Goal: Task Accomplishment & Management: Use online tool/utility

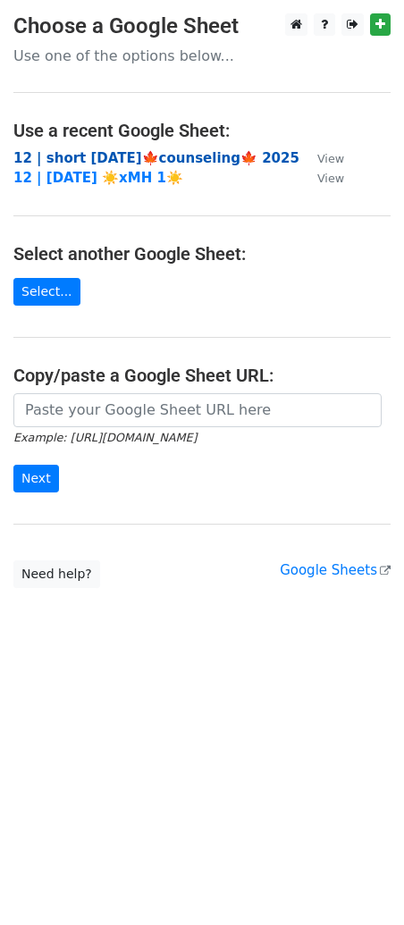
click at [148, 156] on strong "12 | short [DATE]🍁counseling🍁 2025" at bounding box center [156, 158] width 286 height 16
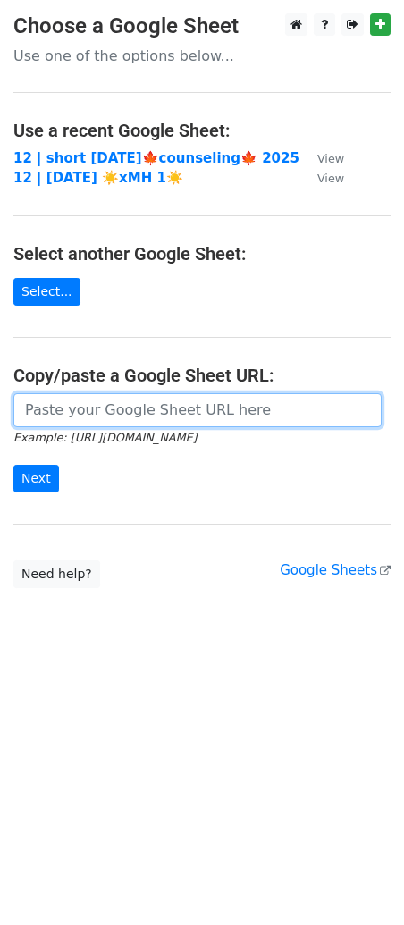
click at [62, 407] on input "url" at bounding box center [197, 410] width 368 height 34
paste input "[URL][DOMAIN_NAME]"
type input "[URL][DOMAIN_NAME]"
click at [13, 465] on input "Next" at bounding box center [36, 479] width 46 height 28
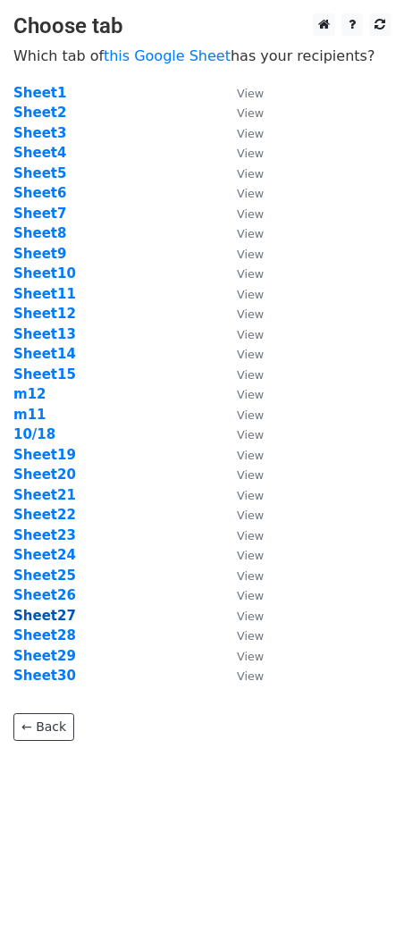
click at [57, 618] on strong "Sheet27" at bounding box center [44, 616] width 63 height 16
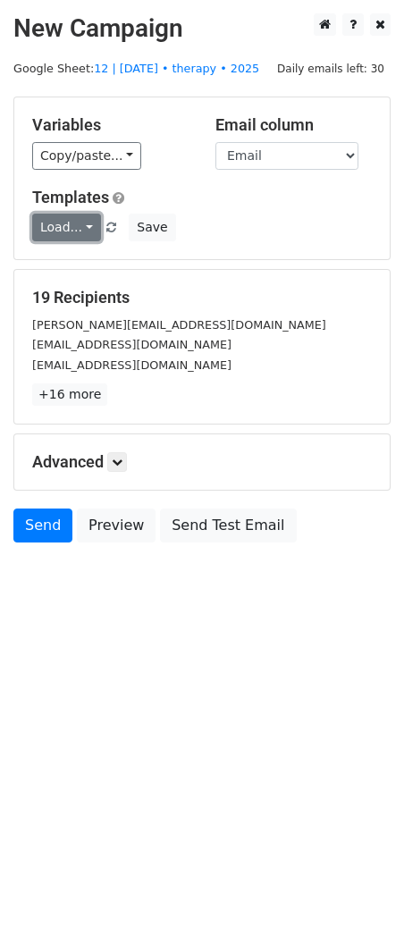
click at [63, 230] on link "Load..." at bounding box center [66, 228] width 69 height 28
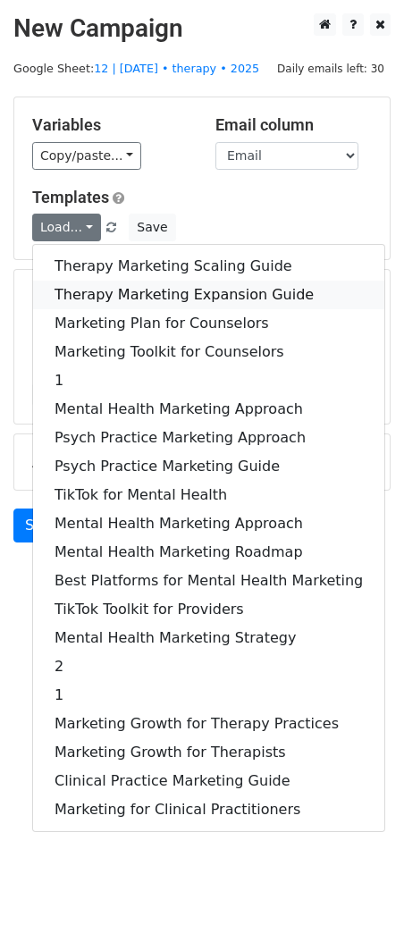
click at [105, 295] on link "Therapy Marketing Expansion Guide" at bounding box center [208, 295] width 351 height 29
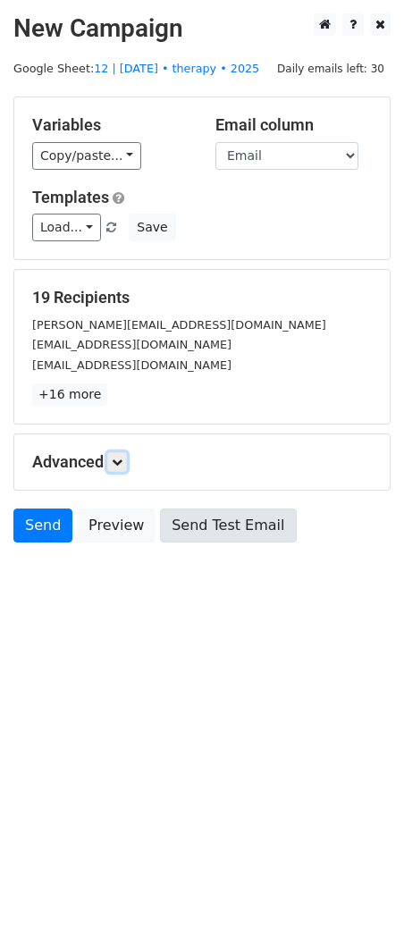
drag, startPoint x: 119, startPoint y: 463, endPoint x: 192, endPoint y: 546, distance: 110.8
click at [119, 463] on icon at bounding box center [117, 462] width 11 height 11
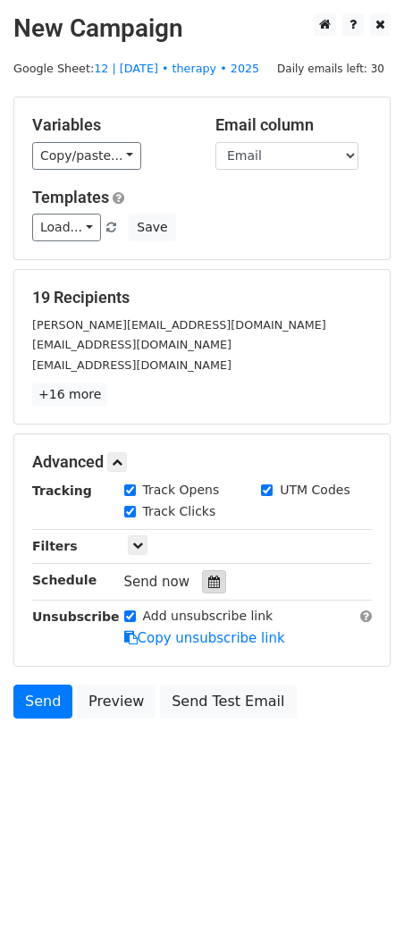
click at [212, 587] on div at bounding box center [214, 581] width 24 height 23
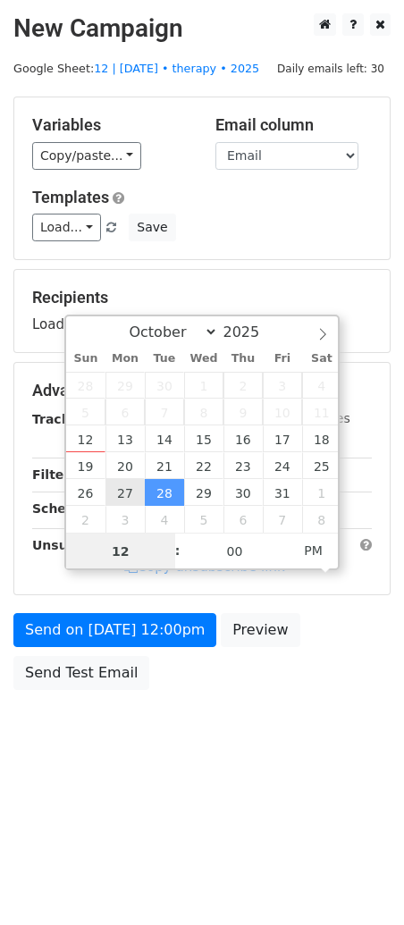
type input "2025-10-27 12:00"
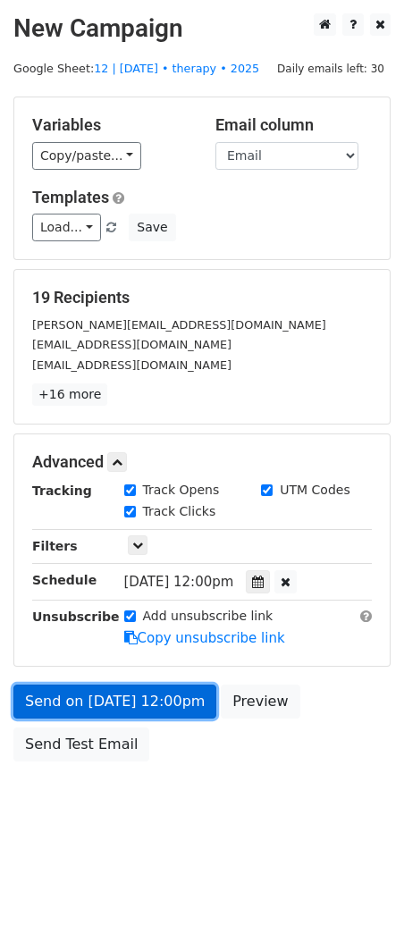
click at [125, 627] on form "Variables Copy/paste... {{Name}} {{Email}} Email column Name Email Templates Lo…" at bounding box center [201, 434] width 377 height 674
click at [64, 700] on link "Send on Oct 27 at 12:00pm" at bounding box center [114, 701] width 203 height 34
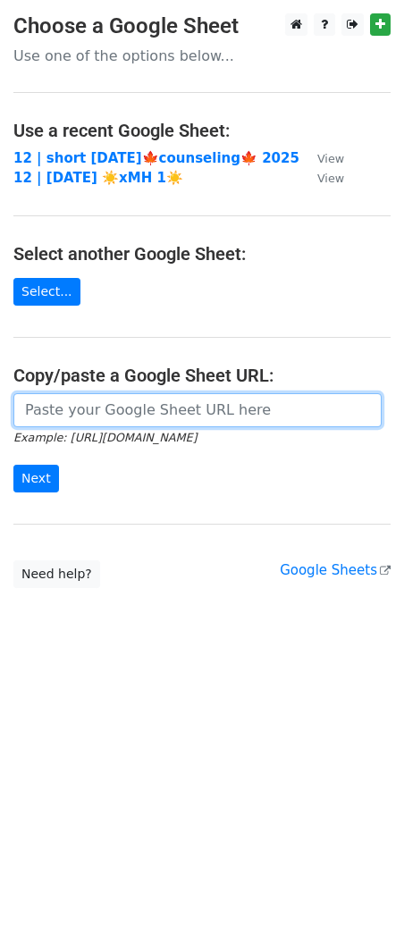
click at [164, 411] on input "url" at bounding box center [197, 410] width 368 height 34
paste input "[URL][DOMAIN_NAME]"
type input "[URL][DOMAIN_NAME]"
click at [13, 465] on input "Next" at bounding box center [36, 479] width 46 height 28
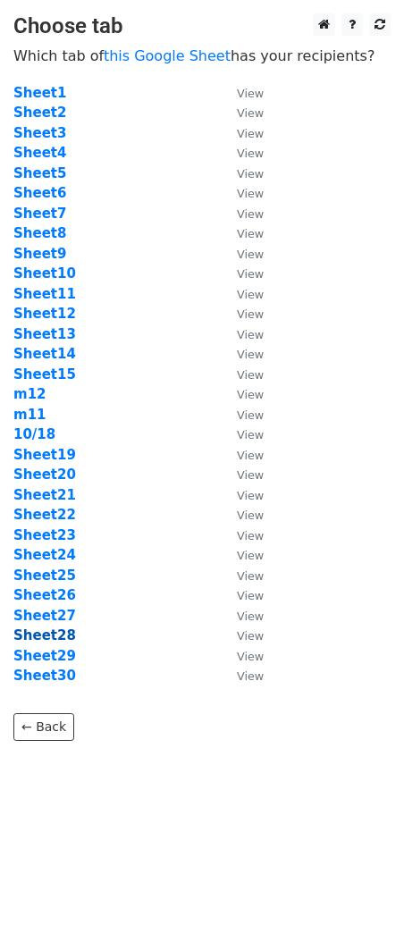
click at [53, 631] on strong "Sheet28" at bounding box center [44, 635] width 63 height 16
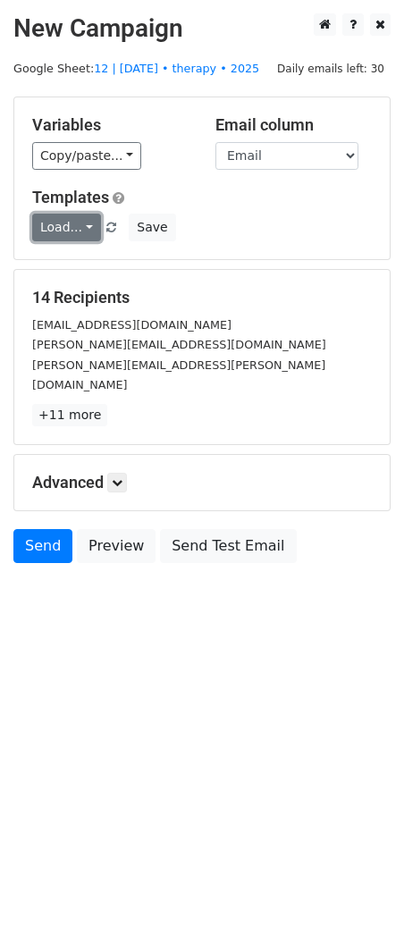
click at [46, 230] on link "Load..." at bounding box center [66, 228] width 69 height 28
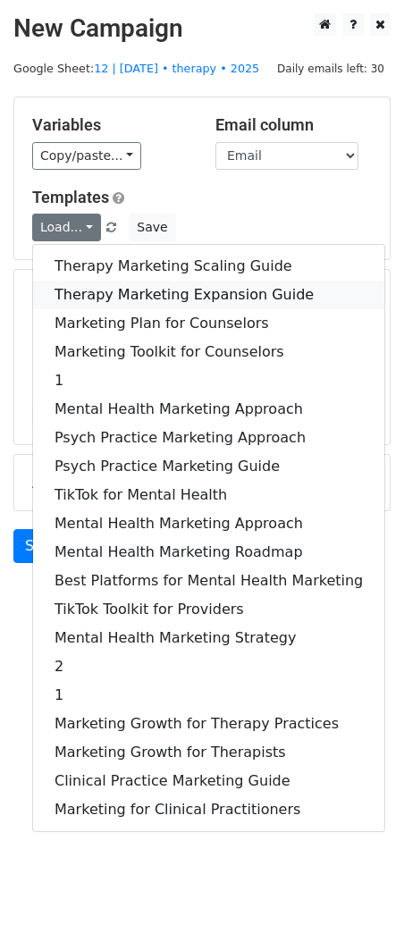
click at [176, 291] on link "Therapy Marketing Expansion Guide" at bounding box center [208, 295] width 351 height 29
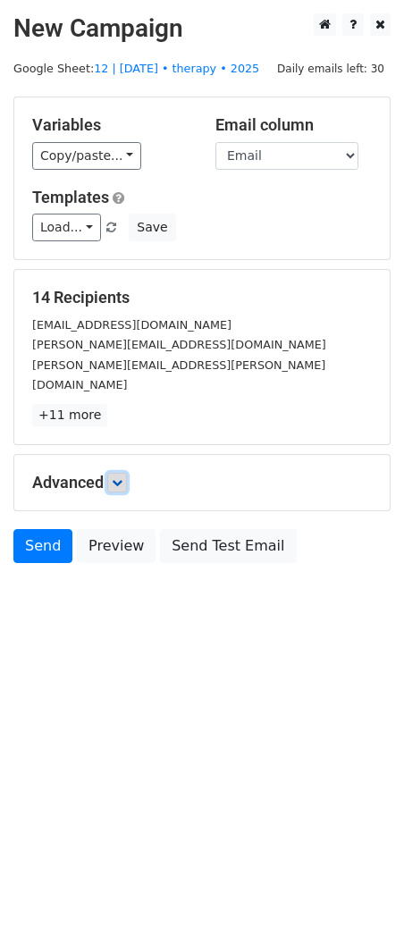
click at [127, 473] on link at bounding box center [117, 483] width 20 height 20
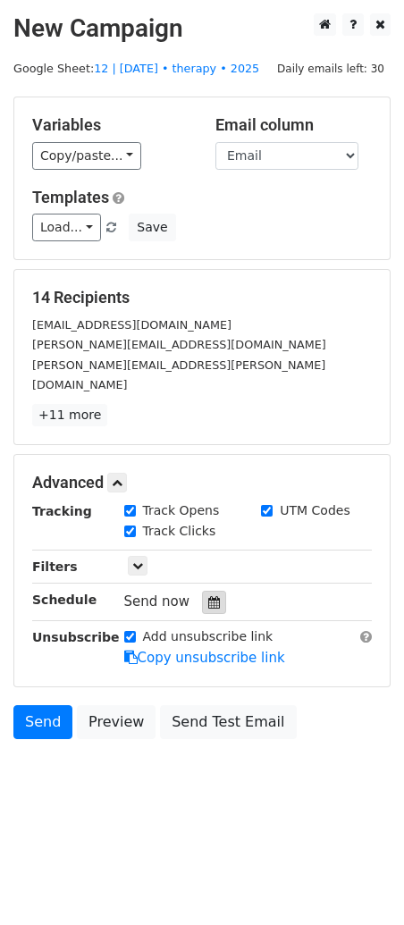
click at [209, 596] on icon at bounding box center [214, 602] width 12 height 13
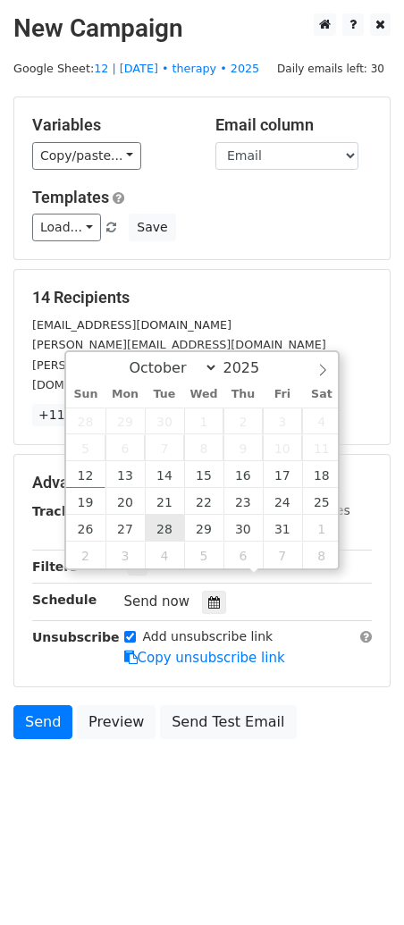
type input "2025-10-28 12:00"
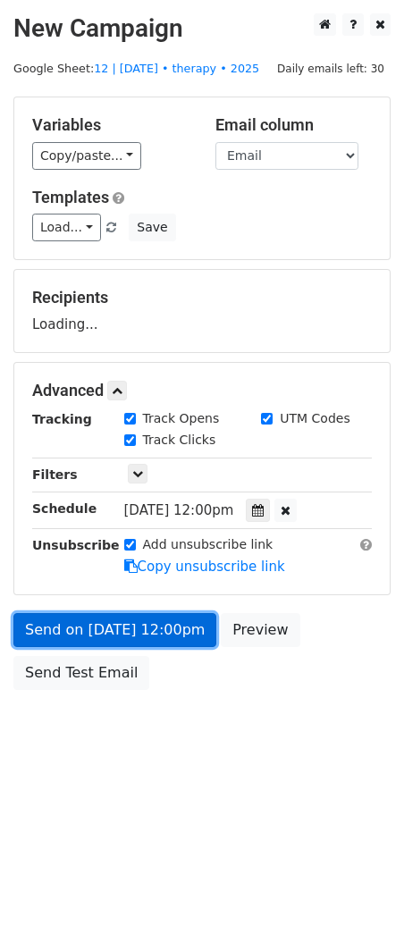
click at [153, 625] on link "Send on Oct 28 at 12:00pm" at bounding box center [114, 630] width 203 height 34
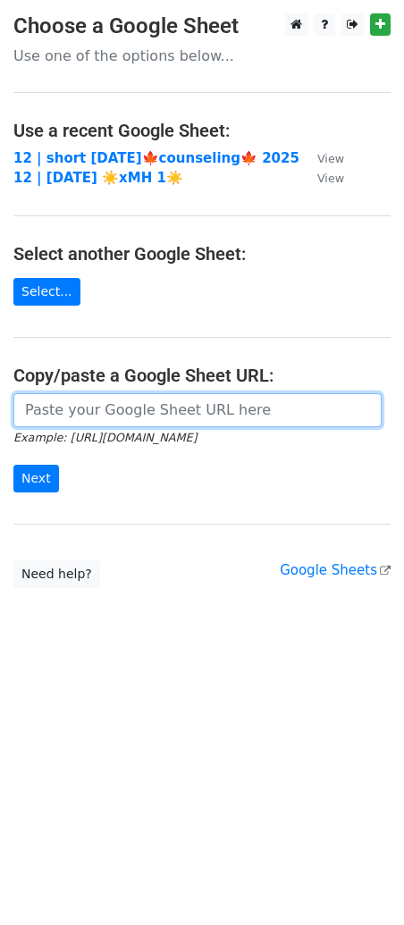
click at [141, 406] on input "url" at bounding box center [197, 410] width 368 height 34
paste input "https://docs.google.com/spreadsheets/d/1dQFsk9ckD5QdkENtd_Nx9UaKumpSoKucWrTuH4m…"
type input "https://docs.google.com/spreadsheets/d/1dQFsk9ckD5QdkENtd_Nx9UaKumpSoKucWrTuH4m…"
click at [13, 465] on input "Next" at bounding box center [36, 479] width 46 height 28
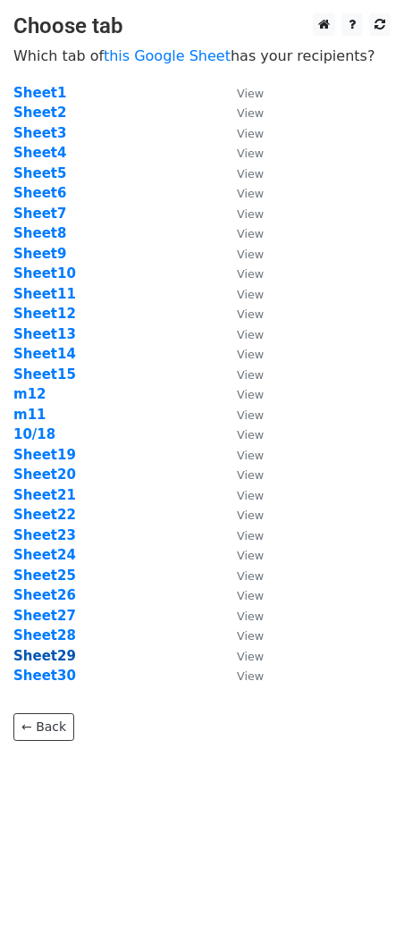
click at [47, 655] on strong "Sheet29" at bounding box center [44, 656] width 63 height 16
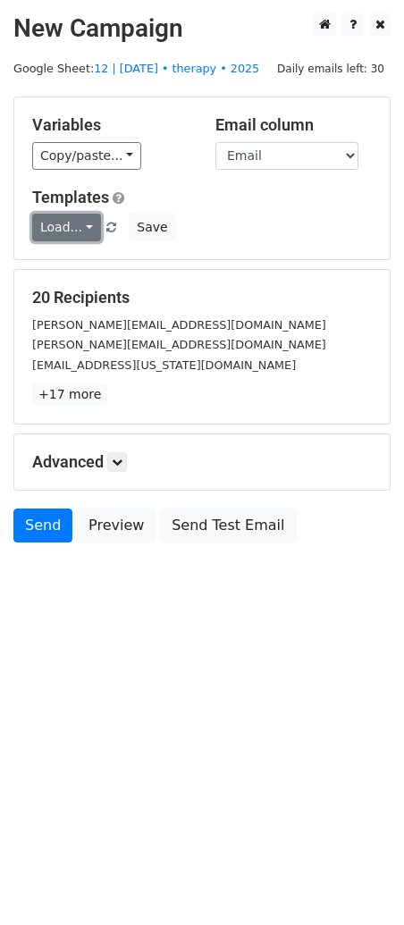
click at [66, 232] on link "Load..." at bounding box center [66, 228] width 69 height 28
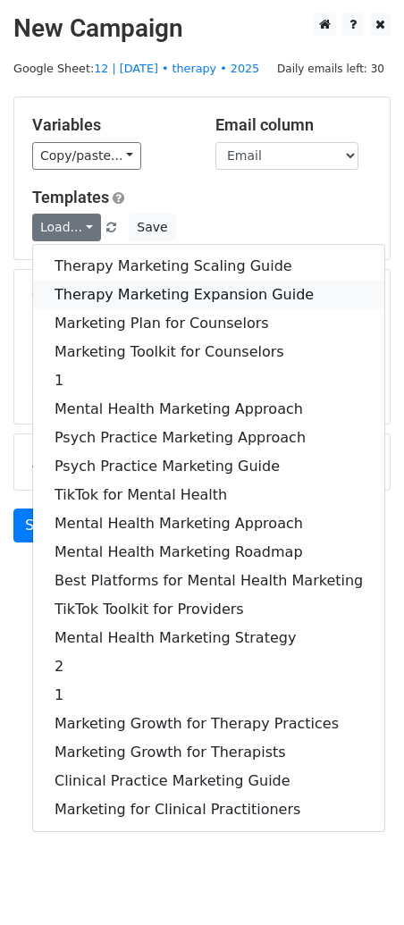
click at [87, 300] on link "Therapy Marketing Expansion Guide" at bounding box center [208, 295] width 351 height 29
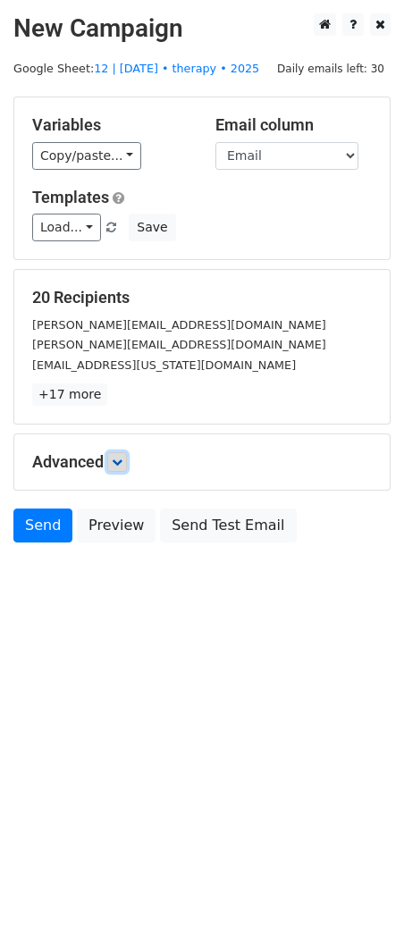
click at [122, 459] on icon at bounding box center [117, 462] width 11 height 11
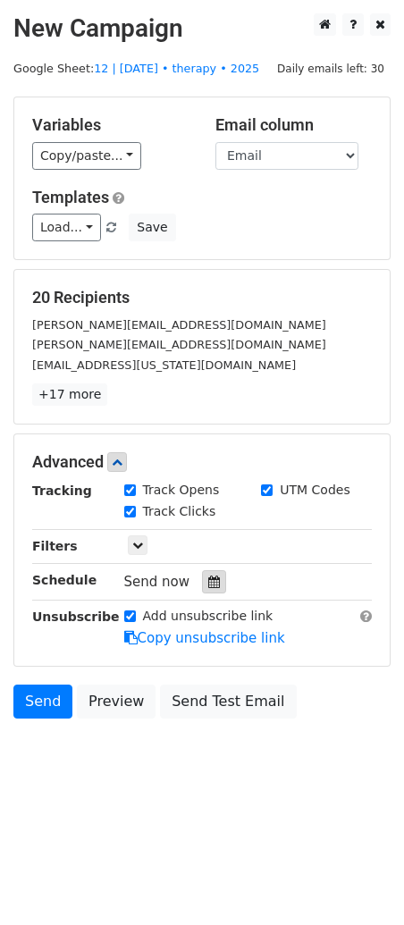
click at [208, 579] on icon at bounding box center [214, 581] width 12 height 13
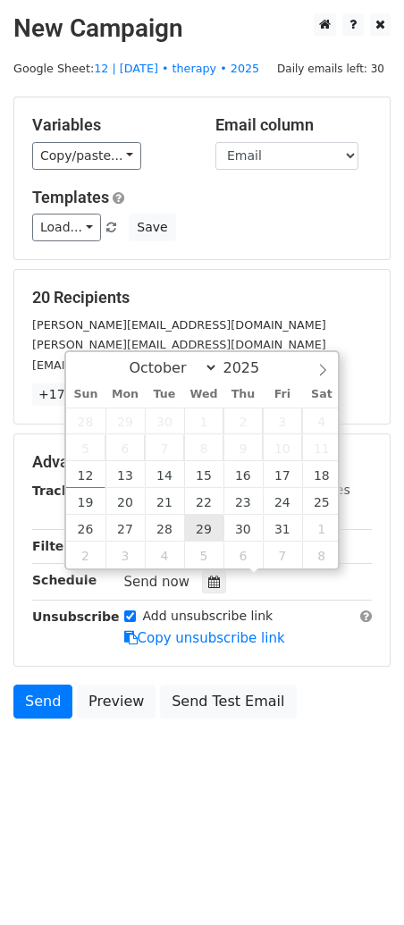
type input "2025-10-29 12:00"
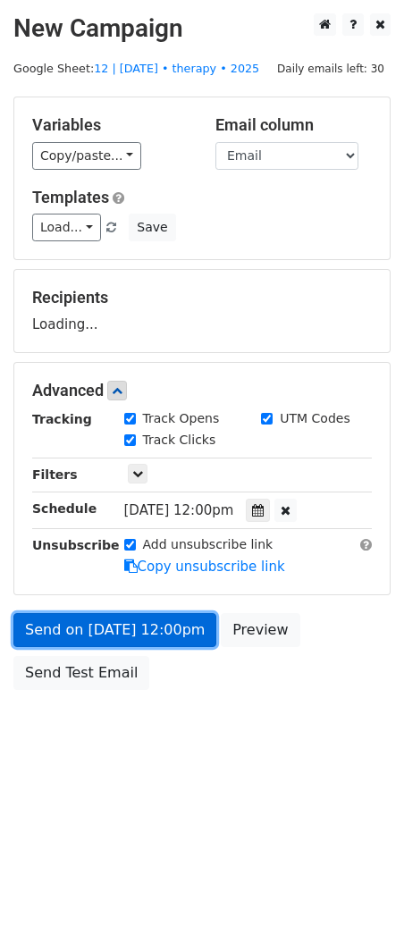
click at [168, 615] on link "Send on Oct 29 at 12:00pm" at bounding box center [114, 630] width 203 height 34
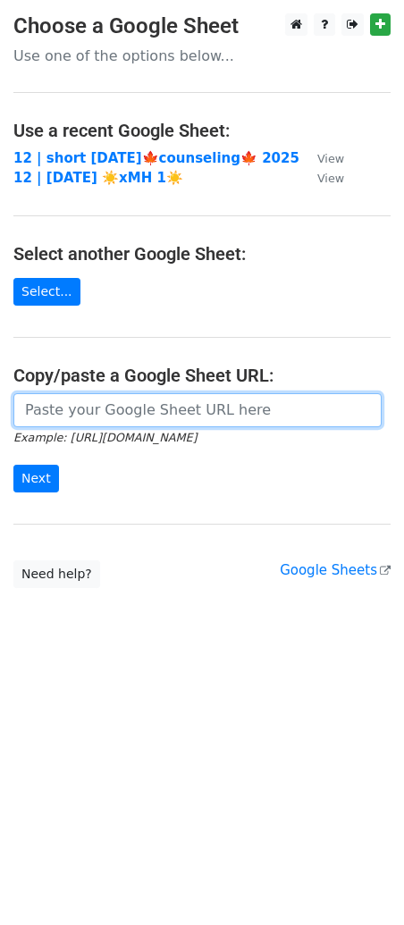
click at [147, 412] on input "url" at bounding box center [197, 410] width 368 height 34
paste input "[URL][DOMAIN_NAME]"
type input "https://docs.google.com/spreadsheets/d/1dQFsk9ckD5QdkENtd_Nx9UaKumpSoKucWrTuH4m…"
click at [13, 465] on input "Next" at bounding box center [36, 479] width 46 height 28
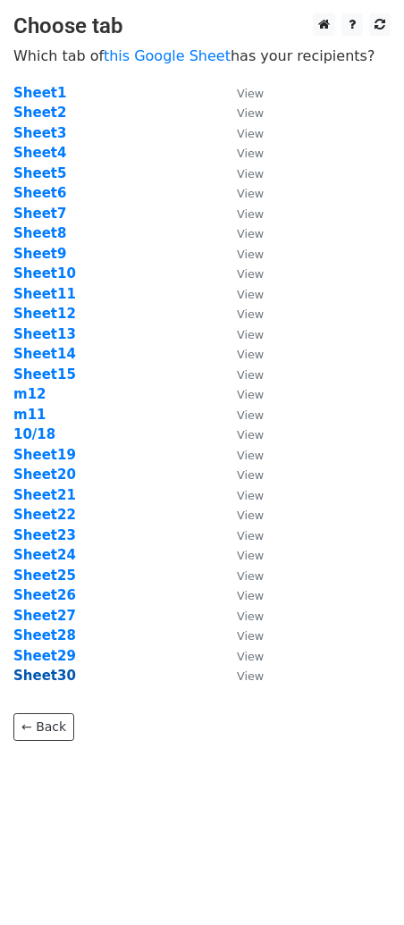
click at [48, 677] on strong "Sheet30" at bounding box center [44, 675] width 63 height 16
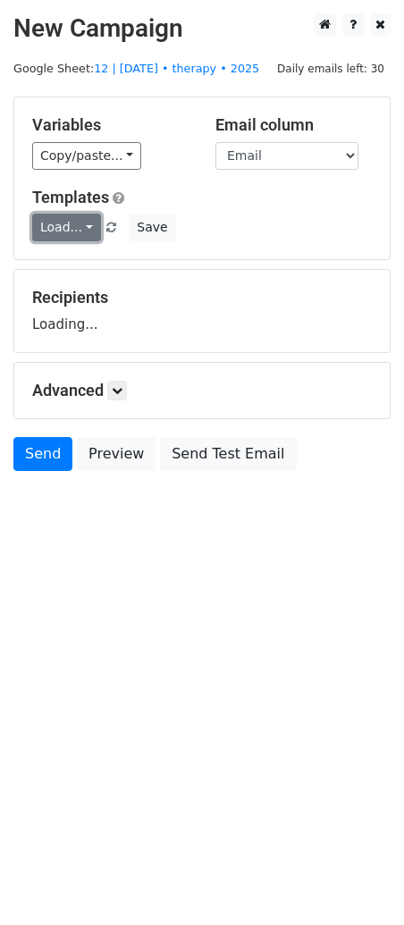
click at [73, 237] on link "Load..." at bounding box center [66, 228] width 69 height 28
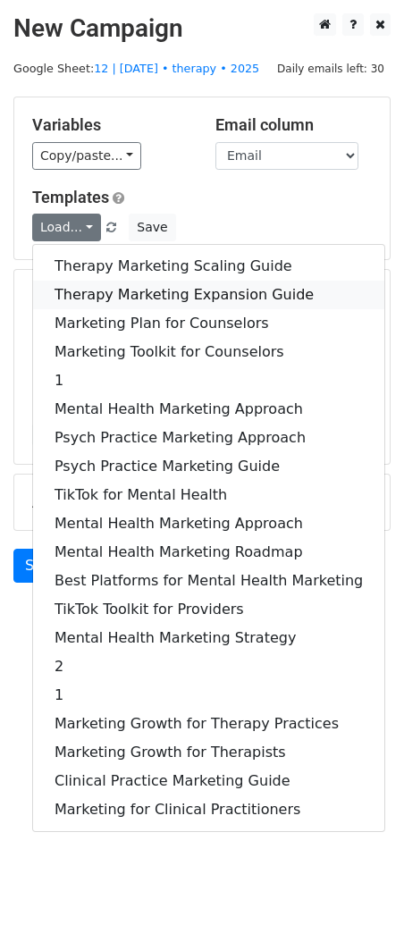
click at [139, 284] on link "Therapy Marketing Expansion Guide" at bounding box center [208, 295] width 351 height 29
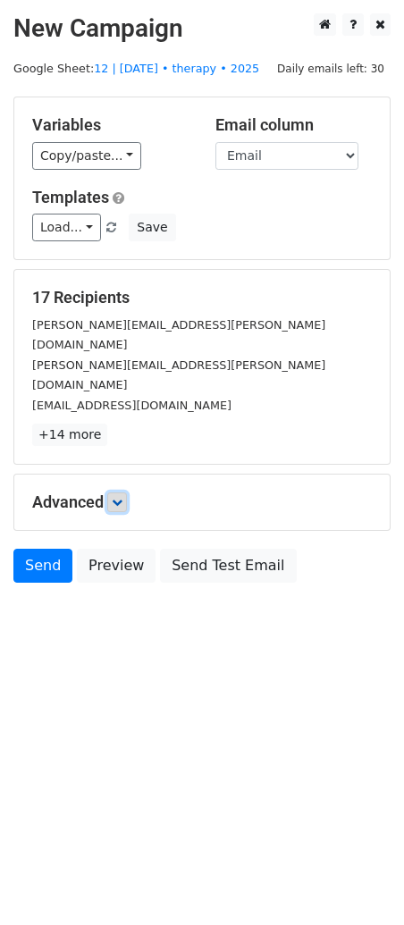
click at [122, 497] on icon at bounding box center [117, 502] width 11 height 11
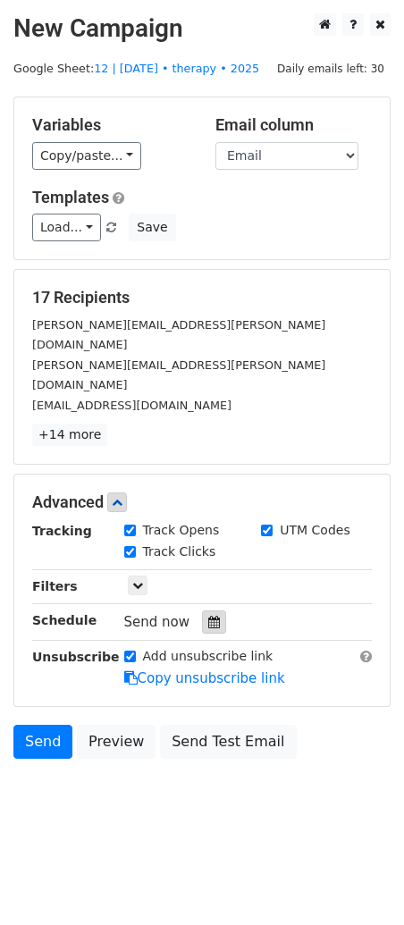
click at [217, 610] on div at bounding box center [214, 621] width 24 height 23
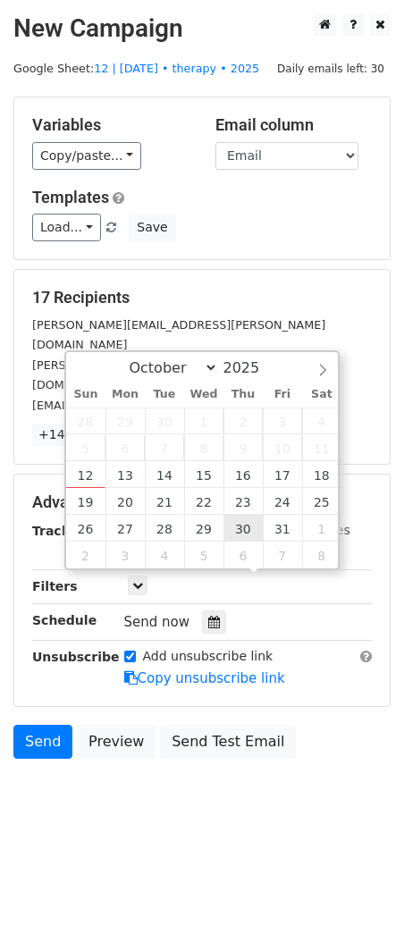
type input "2025-10-30 12:00"
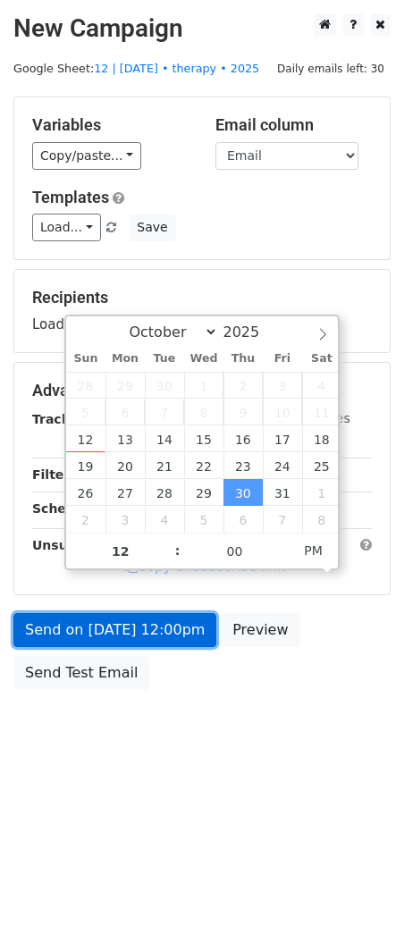
click at [158, 625] on link "Send on Oct 30 at 12:00pm" at bounding box center [114, 630] width 203 height 34
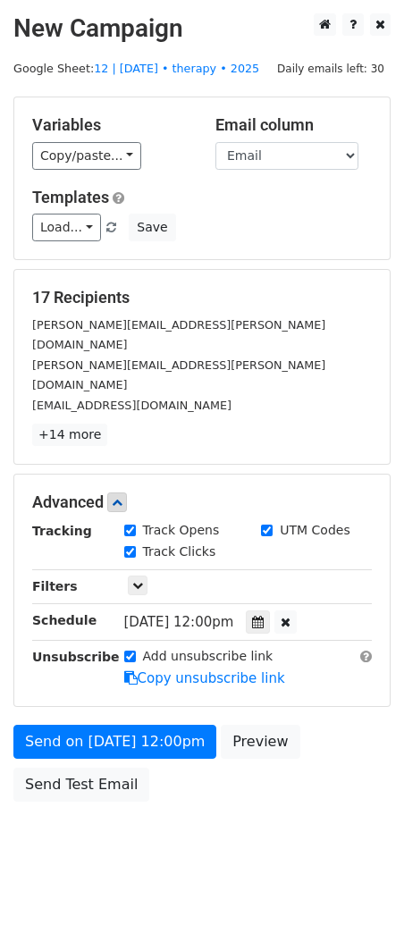
click at [175, 476] on div "Advanced Tracking Track Opens UTM Codes Track Clicks Filters Only include sprea…" at bounding box center [201, 589] width 375 height 231
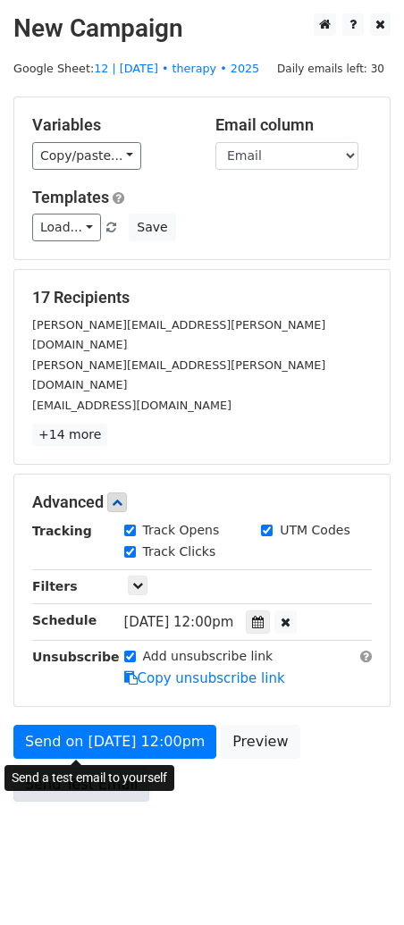
click at [77, 768] on link "Send Test Email" at bounding box center [81, 785] width 136 height 34
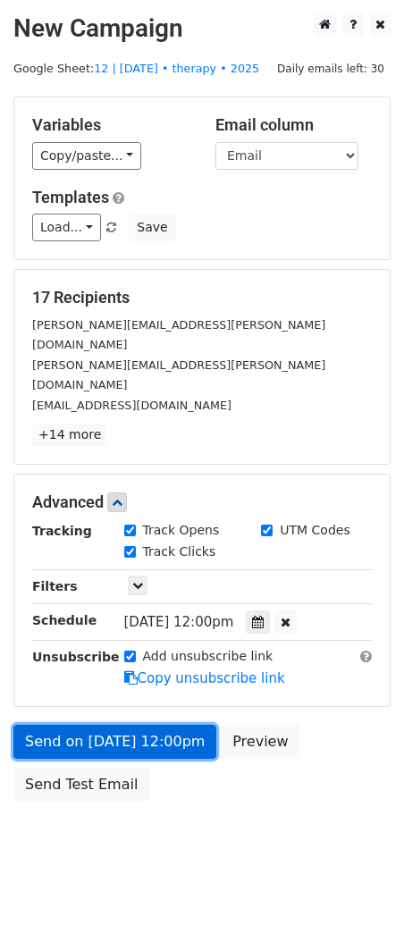
click at [122, 725] on link "Send on Oct 30 at 12:00pm" at bounding box center [114, 742] width 203 height 34
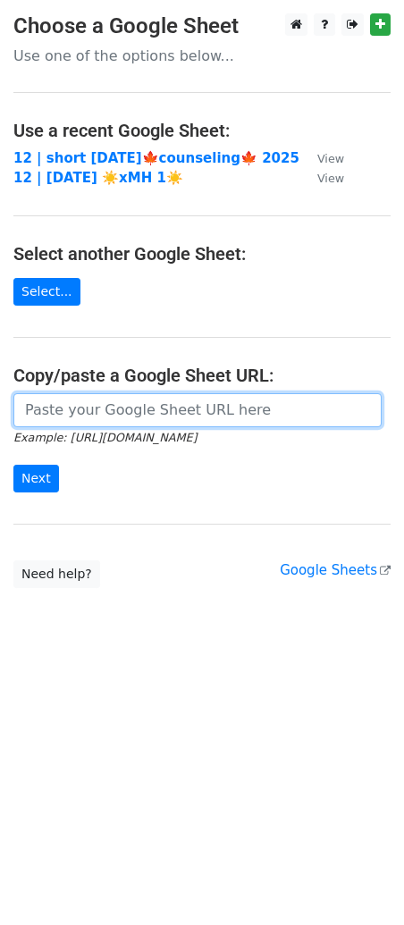
click at [169, 408] on input "url" at bounding box center [197, 410] width 368 height 34
paste input "[URL][DOMAIN_NAME]"
type input "[URL][DOMAIN_NAME]"
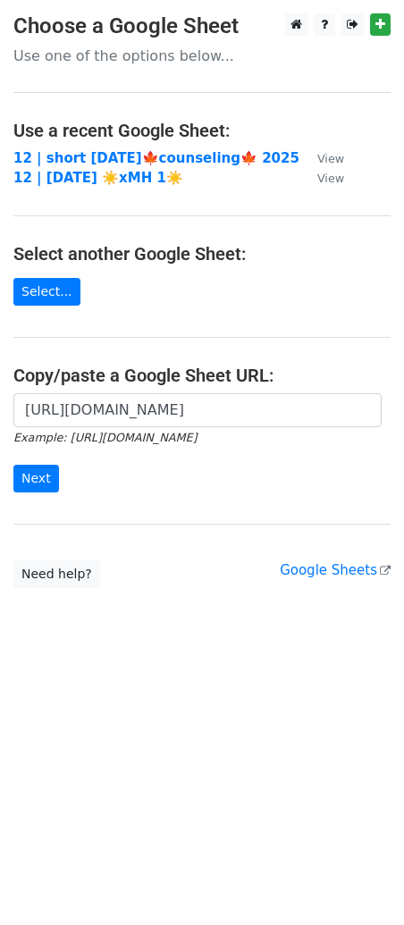
scroll to position [0, 0]
click at [31, 491] on div "[URL][DOMAIN_NAME] Example: [URL][DOMAIN_NAME] Next" at bounding box center [202, 452] width 404 height 118
click at [45, 481] on input "Next" at bounding box center [36, 479] width 46 height 28
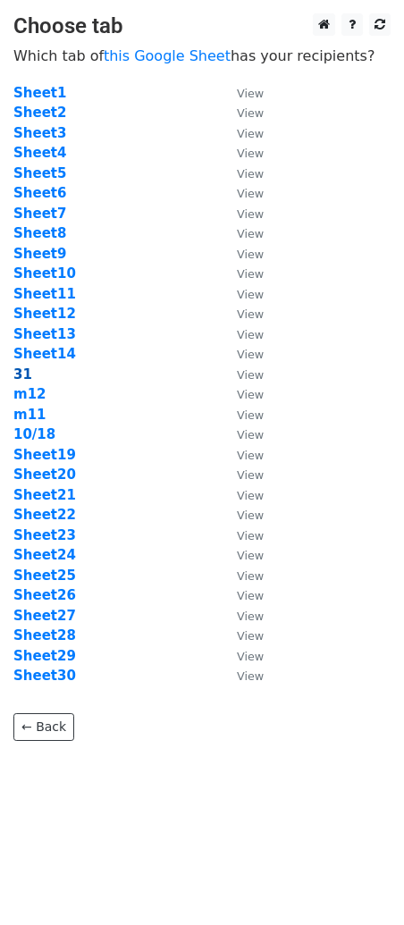
click at [25, 374] on strong "31" at bounding box center [22, 374] width 19 height 16
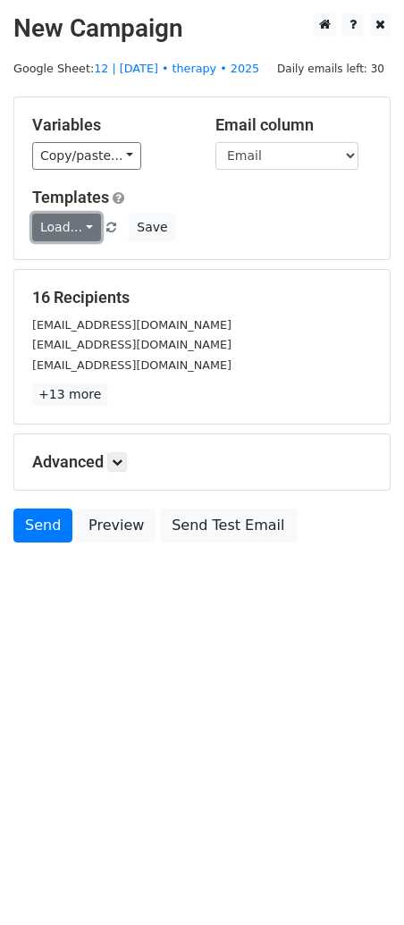
click at [60, 230] on link "Load..." at bounding box center [66, 228] width 69 height 28
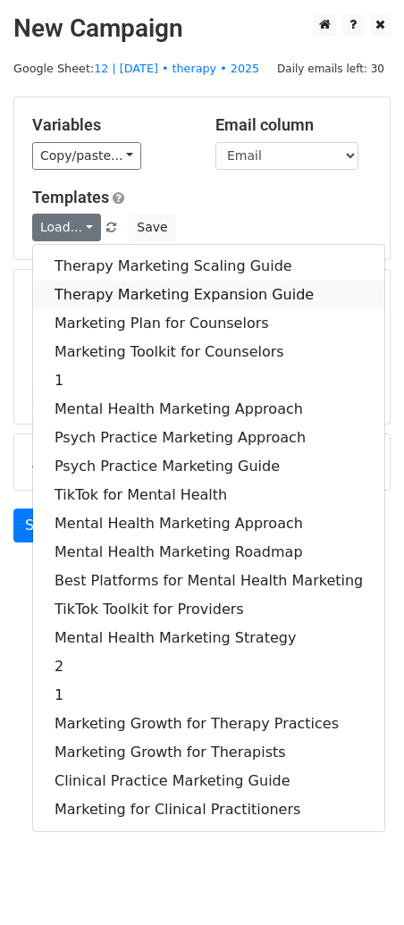
click at [97, 290] on link "Therapy Marketing Expansion Guide" at bounding box center [208, 295] width 351 height 29
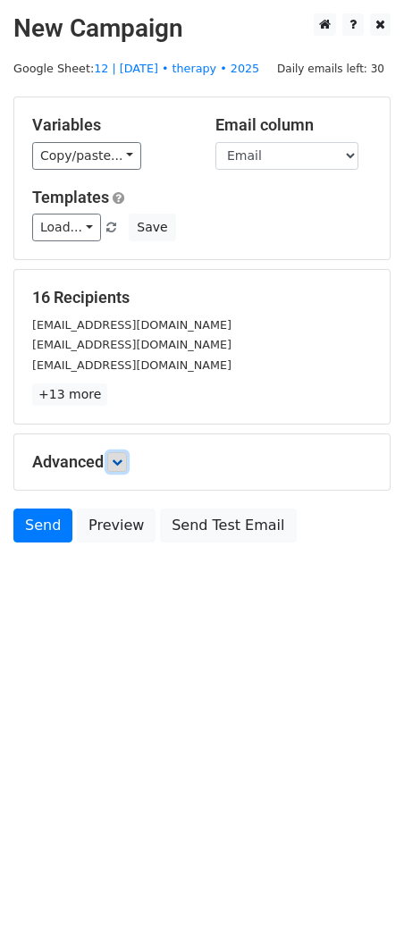
click at [122, 460] on icon at bounding box center [117, 462] width 11 height 11
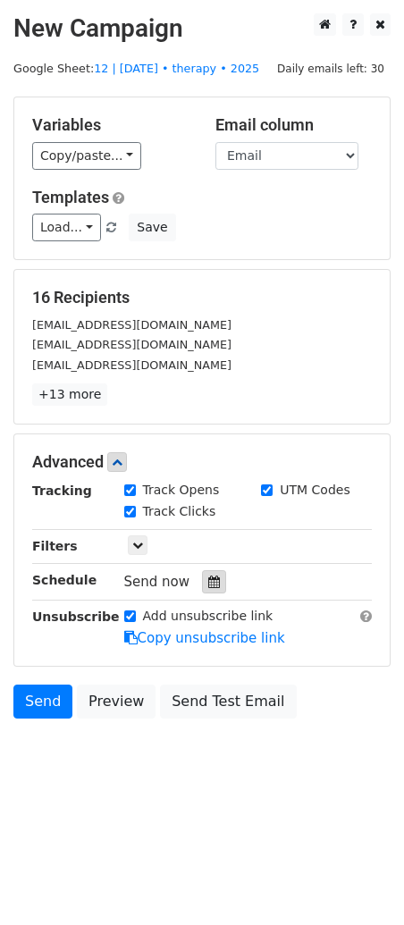
click at [202, 570] on div at bounding box center [214, 581] width 24 height 23
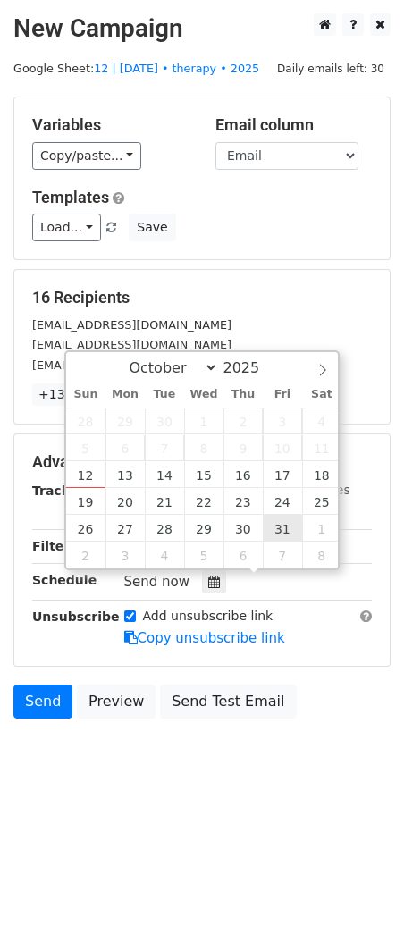
type input "[DATE] 12:00"
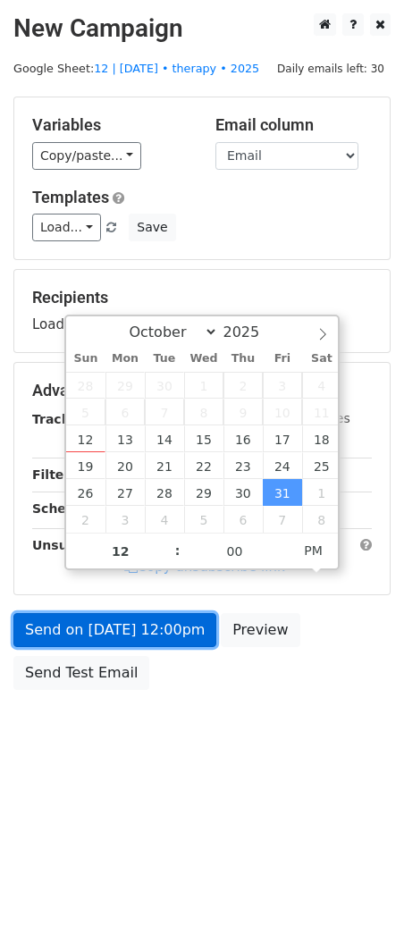
click at [152, 634] on link "Send on [DATE] 12:00pm" at bounding box center [114, 630] width 203 height 34
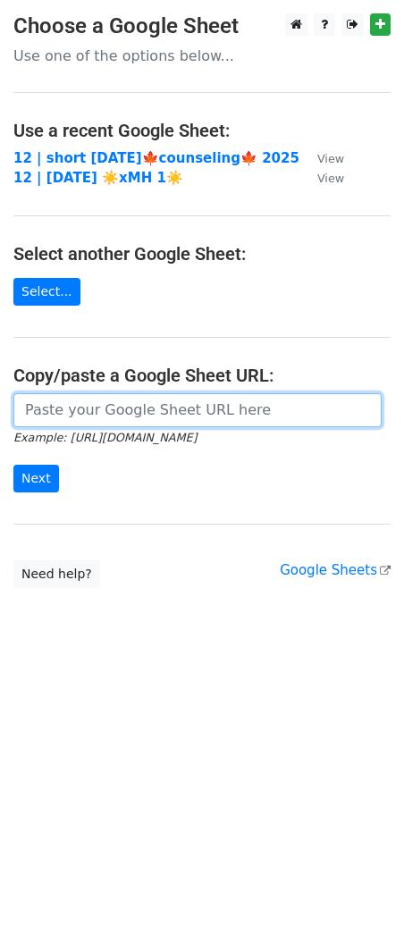
click at [103, 399] on input "url" at bounding box center [197, 410] width 368 height 34
paste input "https://docs.google.com/spreadsheets/d/1dQFsk9ckD5QdkENtd_Nx9UaKumpSoKucWrTuH4m…"
type input "https://docs.google.com/spreadsheets/d/1dQFsk9ckD5QdkENtd_Nx9UaKumpSoKucWrTuH4m…"
click at [13, 465] on input "Next" at bounding box center [36, 479] width 46 height 28
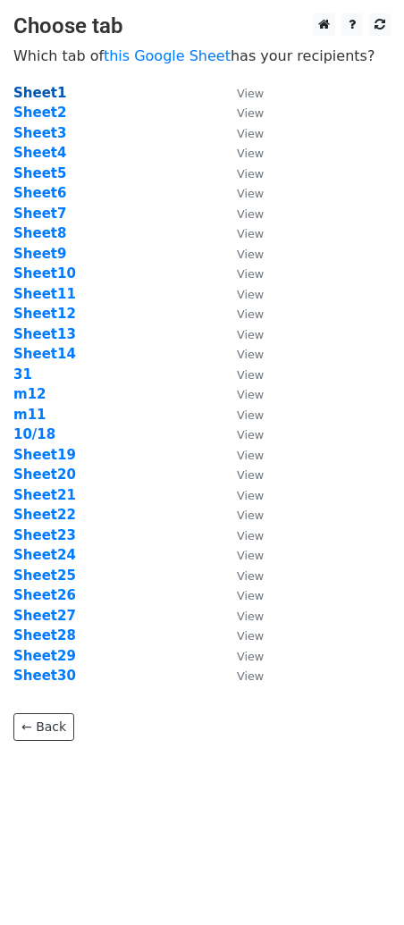
click at [47, 89] on strong "Sheet1" at bounding box center [39, 93] width 53 height 16
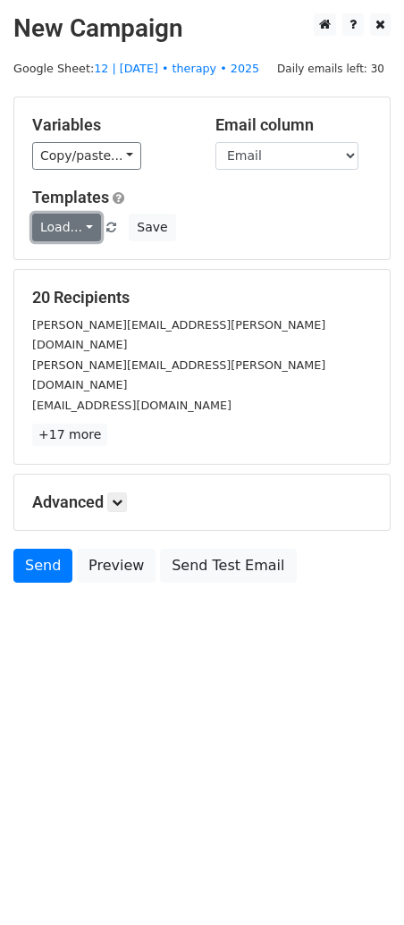
click at [65, 223] on link "Load..." at bounding box center [66, 228] width 69 height 28
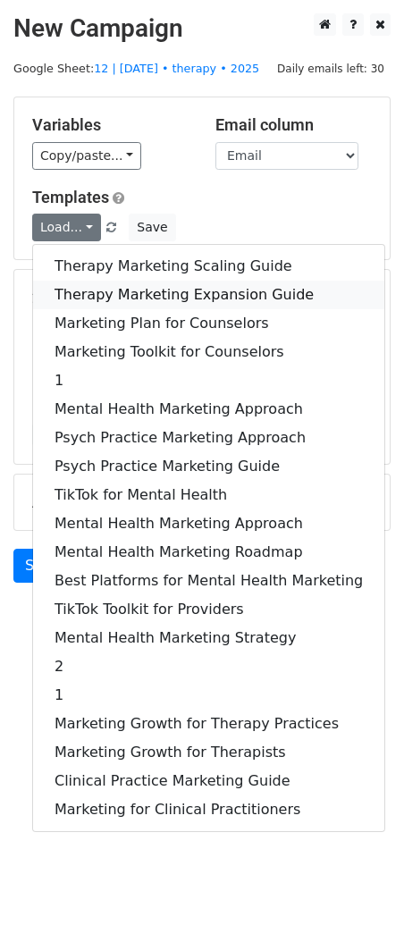
click at [123, 284] on link "Therapy Marketing Expansion Guide" at bounding box center [208, 295] width 351 height 29
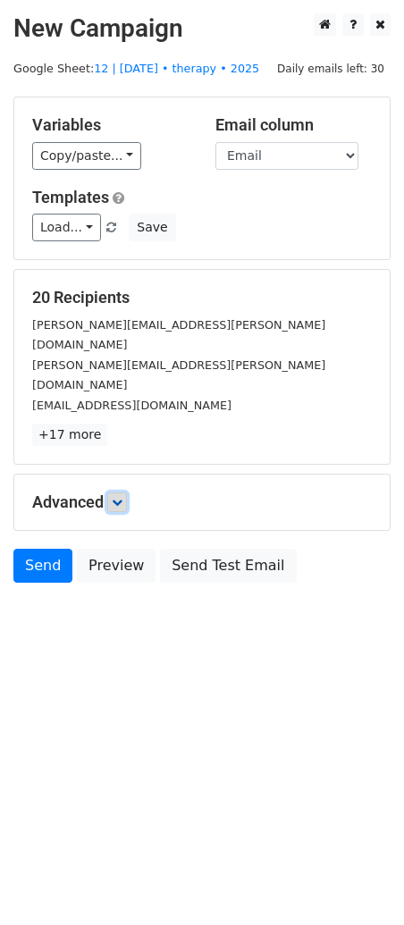
click at [121, 497] on icon at bounding box center [117, 502] width 11 height 11
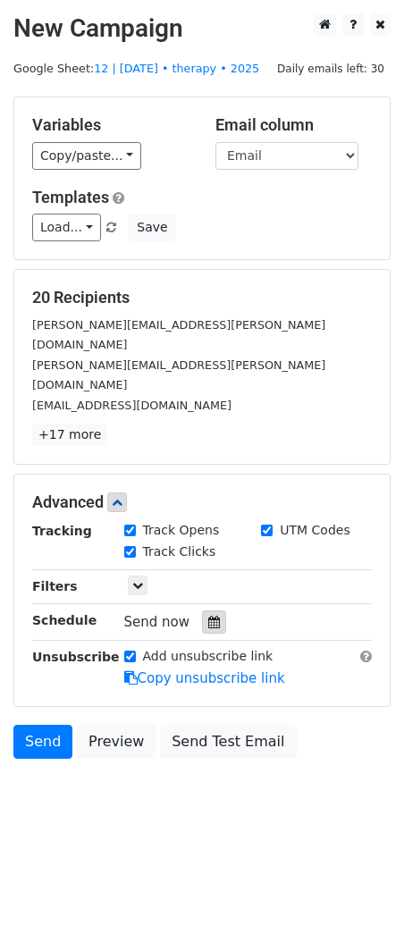
click at [208, 616] on icon at bounding box center [214, 622] width 12 height 13
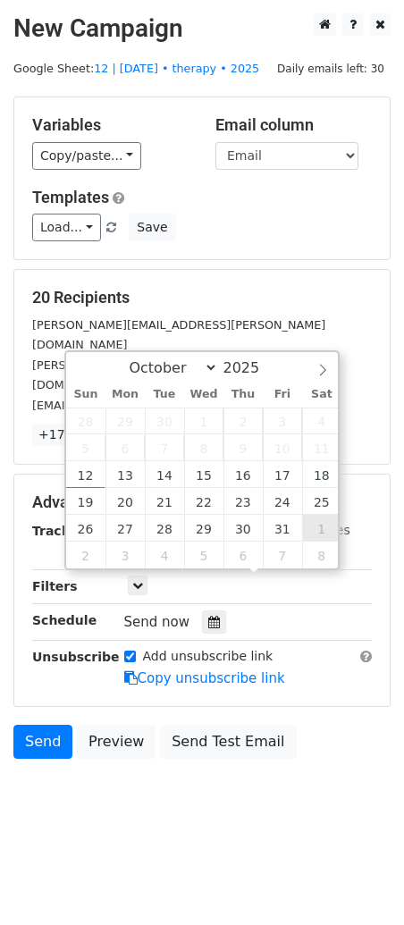
type input "2025-11-01 12:00"
select select "10"
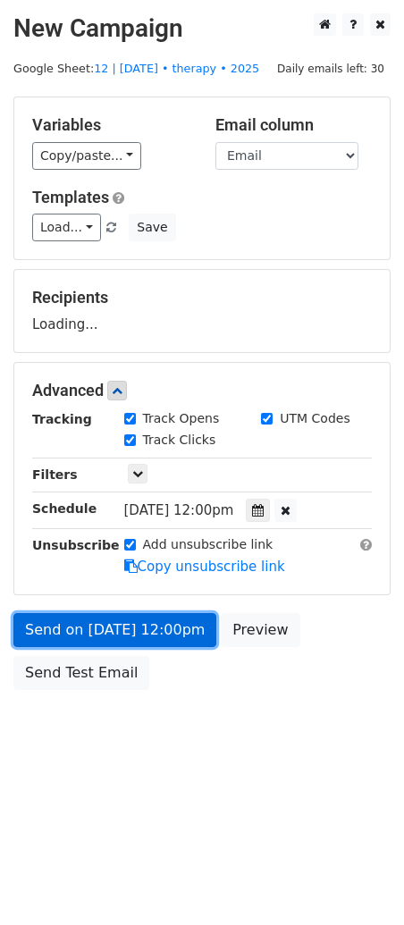
click at [123, 631] on link "Send on Nov 1 at 12:00pm" at bounding box center [114, 630] width 203 height 34
